Goal: Check status: Check status

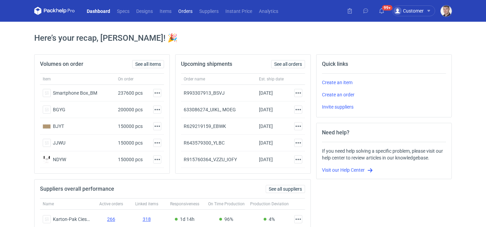
click at [186, 10] on link "Orders" at bounding box center [185, 11] width 21 height 8
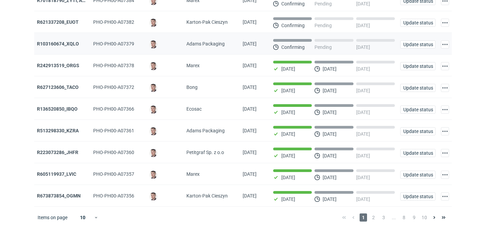
scroll to position [77, 0]
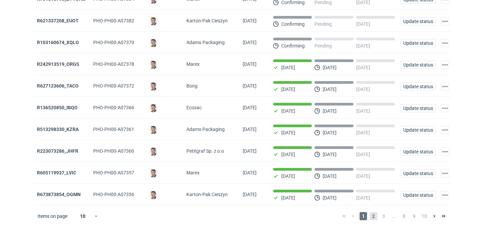
click at [373, 214] on span "2" at bounding box center [373, 216] width 7 height 8
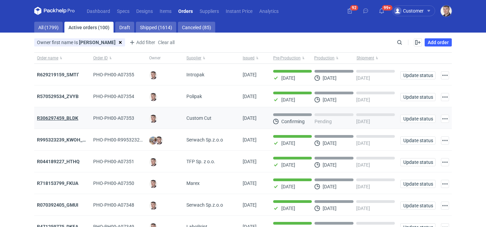
click at [68, 119] on strong "R306297459_BLDK" at bounding box center [57, 117] width 41 height 5
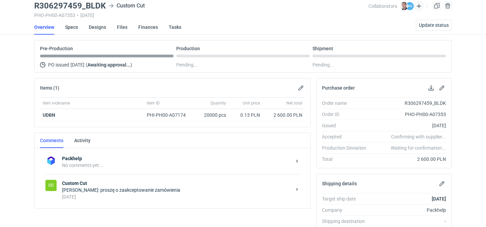
scroll to position [34, 0]
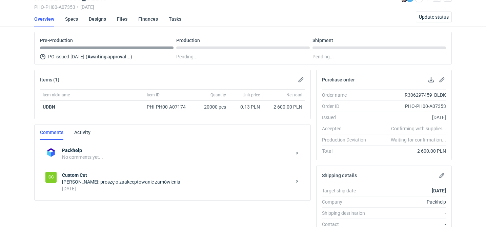
click at [153, 178] on div "[PERSON_NAME]: proszę o zaakceptowanie zamówienia" at bounding box center [176, 181] width 229 height 7
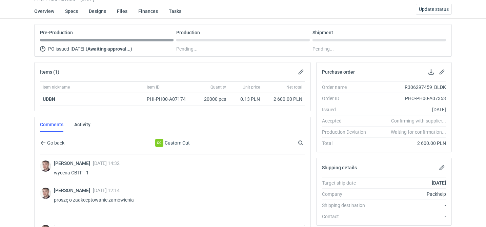
scroll to position [40, 0]
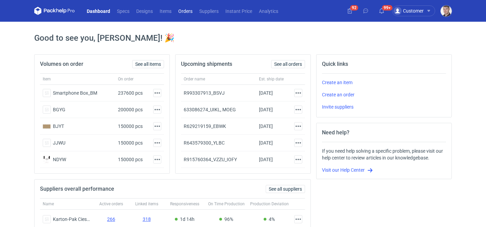
click at [190, 13] on link "Orders" at bounding box center [185, 11] width 21 height 8
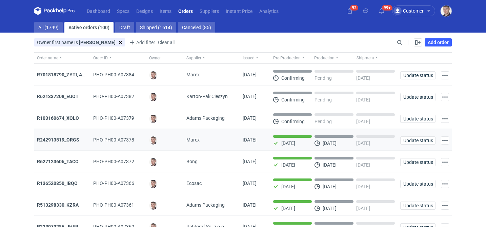
scroll to position [77, 0]
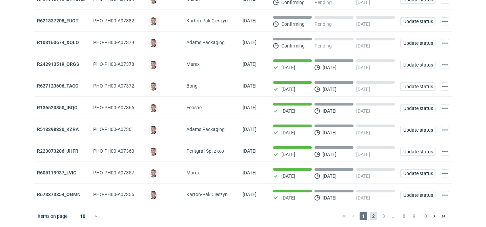
click at [370, 213] on span "2" at bounding box center [373, 216] width 7 height 8
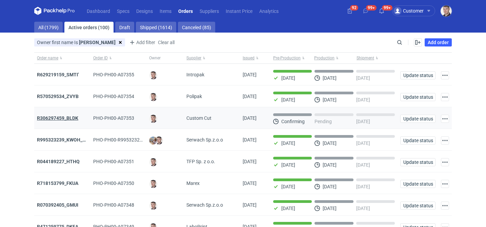
click at [48, 120] on strong "R306297459_BLDK" at bounding box center [57, 117] width 41 height 5
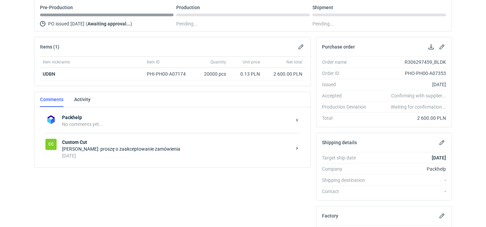
scroll to position [95, 0]
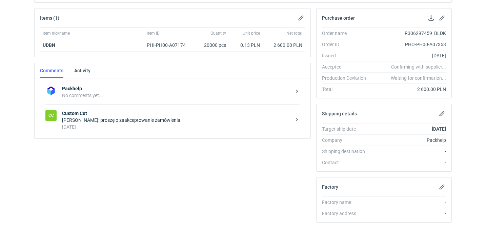
click at [129, 136] on div "Packhelp No comments yet... CC Custom Cut Maciej Sikora: proszę o zaakceptowani…" at bounding box center [173, 108] width 276 height 60
click at [132, 129] on div "[DATE]" at bounding box center [176, 126] width 229 height 7
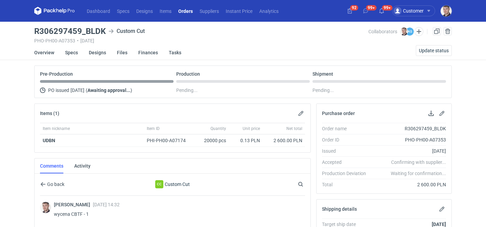
click at [188, 11] on link "Orders" at bounding box center [185, 11] width 21 height 8
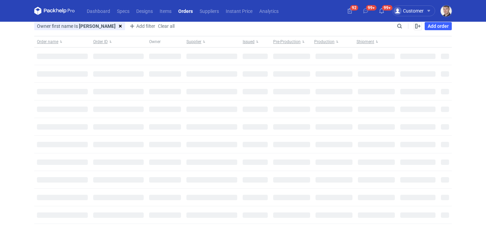
type input "[PERSON_NAME]"
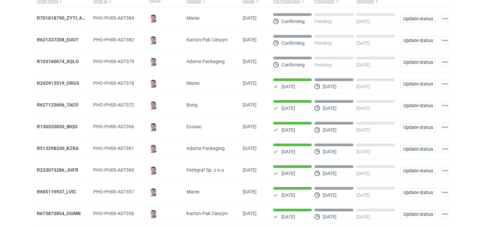
scroll to position [77, 0]
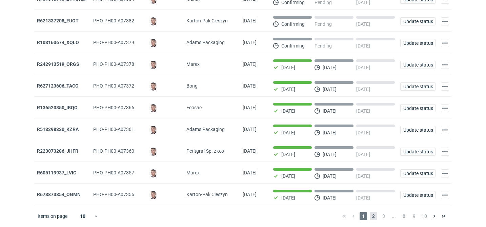
click at [376, 214] on span "2" at bounding box center [373, 216] width 7 height 8
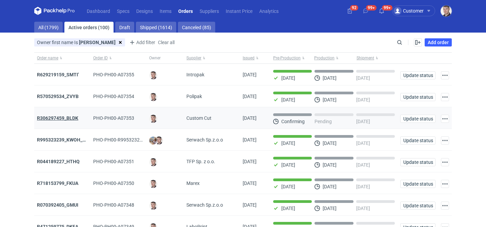
click at [73, 116] on strong "R306297459_BLDK" at bounding box center [57, 117] width 41 height 5
